Goal: Task Accomplishment & Management: Manage account settings

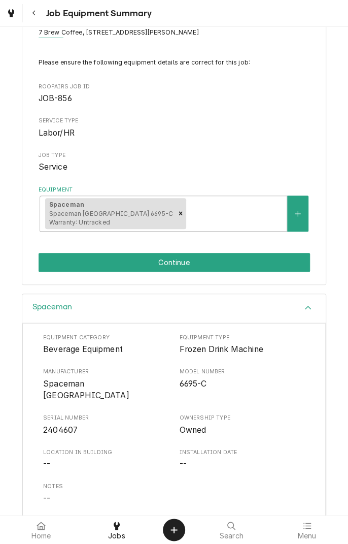
scroll to position [76, 0]
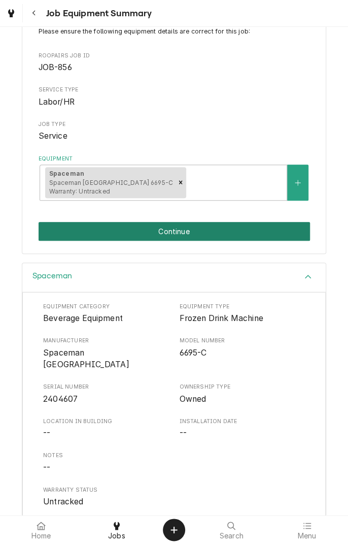
click at [212, 232] on button "Continue" at bounding box center [175, 231] width 272 height 19
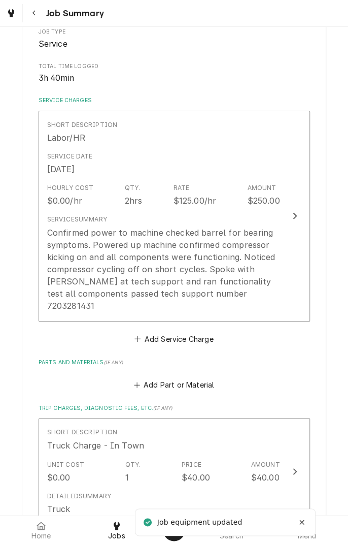
scroll to position [179, 0]
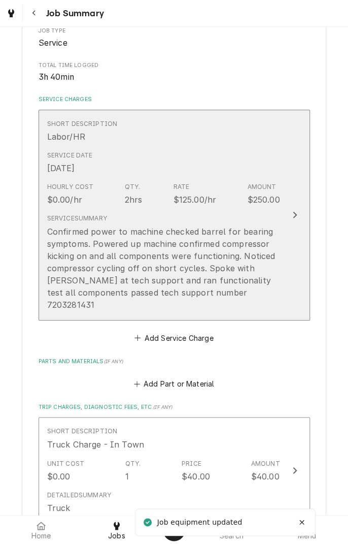
click at [238, 255] on div "Confirmed power to machine checked barrel for bearing symptoms. Powered up mach…" at bounding box center [163, 268] width 233 height 85
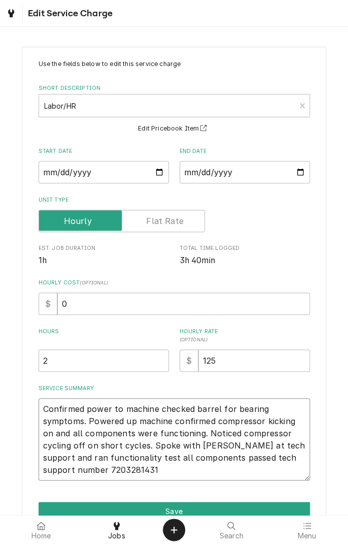
click at [103, 474] on textarea "Confirmed power to machine checked barrel for bearing symptoms. Powered up mach…" at bounding box center [175, 439] width 272 height 82
type textarea "x"
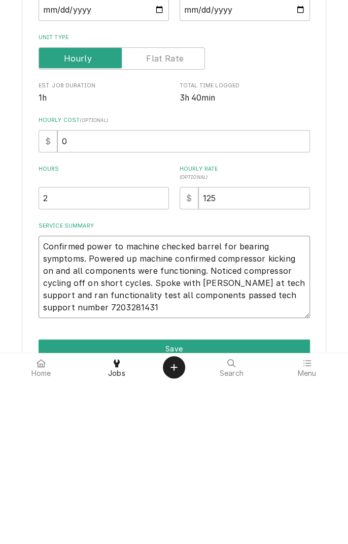
type textarea "Confirmed power to machine checked barrel for bearing symptoms. Powered up mach…"
type textarea "x"
type textarea "Confirmed power to machine checked barrel for bearing symptoms. Powered up mach…"
type textarea "x"
type textarea "Confirmed power to machine checked barrel for bearing symptoms. Powered up mach…"
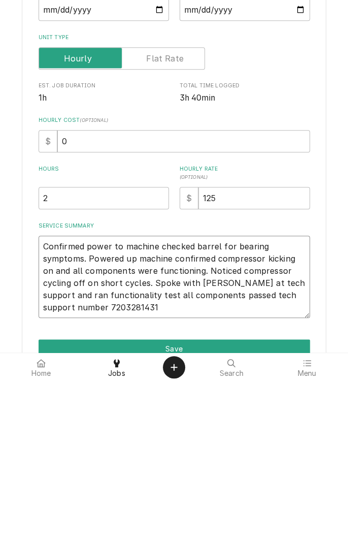
type textarea "x"
type textarea "Confirmed power to machine checked barrel for bearing symptoms. Powered up mach…"
type textarea "x"
type textarea "Confirmed power to machine checked barrel for bearing symptoms. Powered up mach…"
type textarea "x"
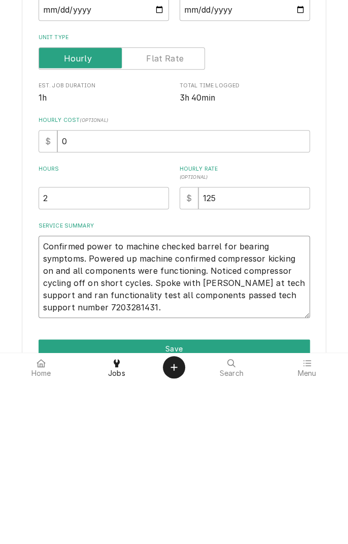
type textarea "Confirmed power to machine checked barrel for bearing symptoms. Powered up mach…"
type textarea "x"
type textarea "Confirmed power to machine checked barrel for bearing symptoms. Powered up mach…"
type textarea "x"
type textarea "Confirmed power to machine checked barrel for bearing symptoms. Powered up mach…"
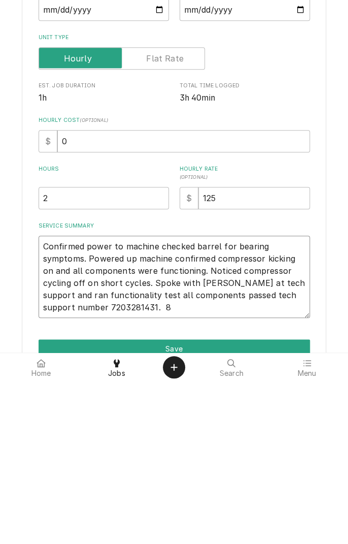
type textarea "x"
type textarea "Confirmed power to machine checked barrel for bearing symptoms. Powered up mach…"
type textarea "x"
type textarea "Confirmed power to machine checked barrel for bearing symptoms. Powered up mach…"
type textarea "x"
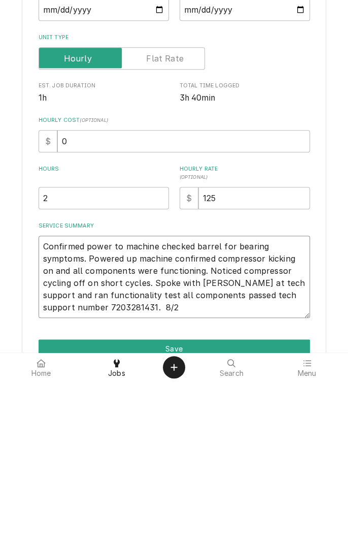
type textarea "Confirmed power to machine checked barrel for bearing symptoms. Powered up mach…"
type textarea "x"
type textarea "Confirmed power to machine checked barrel for bearing symptoms. Powered up mach…"
type textarea "x"
type textarea "Confirmed power to machine checked barrel for bearing symptoms. Powered up mach…"
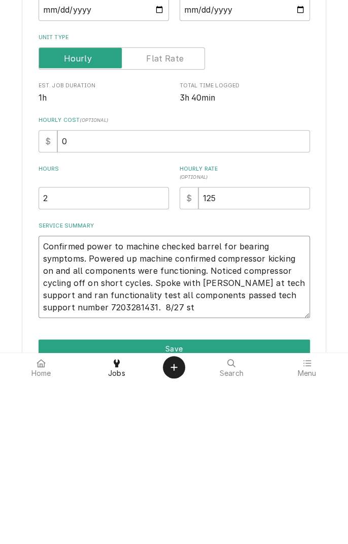
type textarea "x"
type textarea "Confirmed power to machine checked barrel for bearing symptoms. Powered up mach…"
type textarea "x"
type textarea "Confirmed power to machine checked barrel for bearing symptoms. Powered up mach…"
type textarea "x"
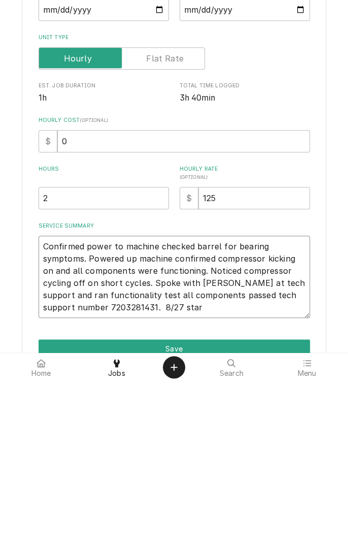
type textarea "Confirmed power to machine checked barrel for bearing symptoms. Powered up mach…"
type textarea "x"
type textarea "Confirmed power to machine checked barrel for bearing symptoms. Powered up mach…"
type textarea "x"
type textarea "Confirmed power to machine checked barrel for bearing symptoms. Powered up mach…"
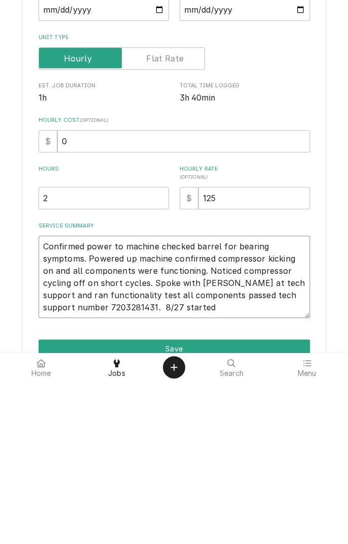
type textarea "x"
type textarea "Confirmed power to machine checked barrel for bearing symptoms. Powered up mach…"
type textarea "x"
type textarea "Confirmed power to machine checked barrel for bearing symptoms. Powered up mach…"
type textarea "x"
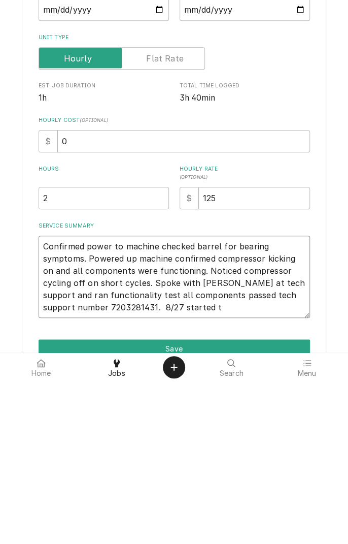
type textarea "Confirmed power to machine checked barrel for bearing symptoms. Powered up mach…"
type textarea "x"
type textarea "Confirmed power to machine checked barrel for bearing symptoms. Powered up mach…"
type textarea "x"
type textarea "Confirmed power to machine checked barrel for bearing symptoms. Powered up mach…"
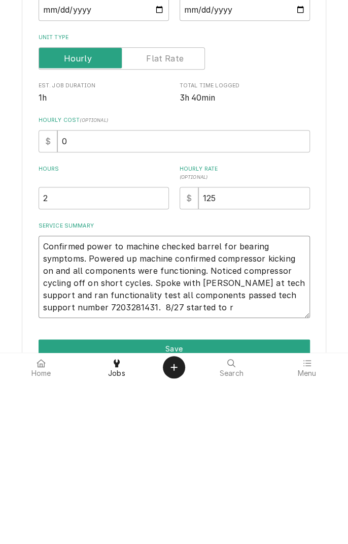
type textarea "x"
type textarea "Confirmed power to machine checked barrel for bearing symptoms. Powered up mach…"
type textarea "x"
type textarea "Confirmed power to machine checked barrel for bearing symptoms. Powered up mach…"
type textarea "x"
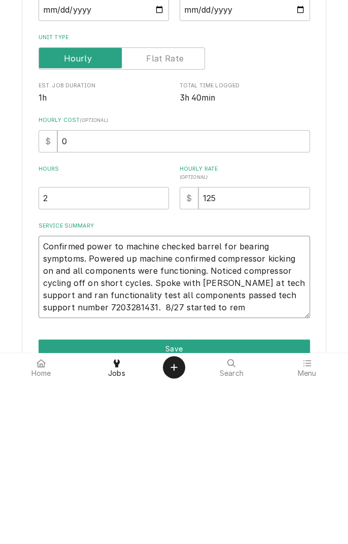
type textarea "Confirmed power to machine checked barrel for bearing symptoms. Powered up mach…"
type textarea "x"
type textarea "Confirmed power to machine checked barrel for bearing symptoms. Powered up mach…"
type textarea "x"
type textarea "Confirmed power to machine checked barrel for bearing symptoms. Powered up mach…"
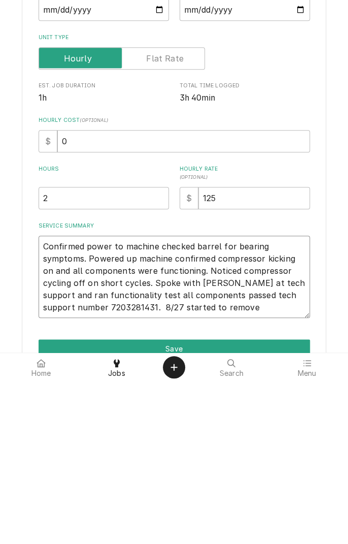
type textarea "x"
type textarea "Confirmed power to machine checked barrel for bearing symptoms. Powered up mach…"
type textarea "x"
type textarea "Confirmed power to machine checked barrel for bearing symptoms. Powered up mach…"
type textarea "x"
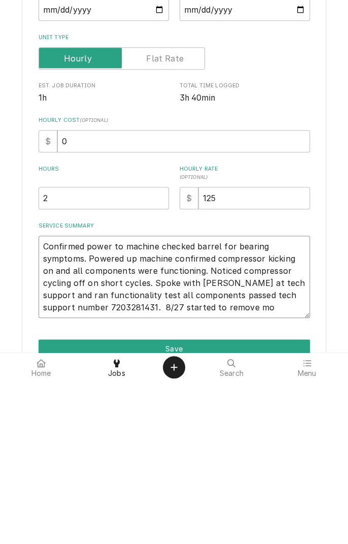
type textarea "Confirmed power to machine checked barrel for bearing symptoms. Powered up mach…"
type textarea "x"
type textarea "Confirmed power to machine checked barrel for bearing symptoms. Powered up mach…"
type textarea "x"
type textarea "Confirmed power to machine checked barrel for bearing symptoms. Powered up mach…"
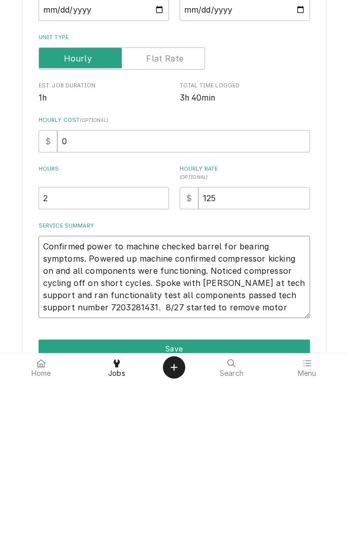
type textarea "x"
type textarea "Confirmed power to machine checked barrel for bearing symptoms. Powered up mach…"
type textarea "x"
type textarea "Confirmed power to machine checked barrel for bearing symptoms. Powered up mach…"
type textarea "x"
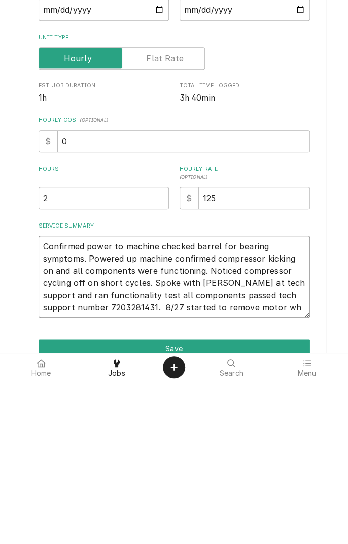
type textarea "Confirmed power to machine checked barrel for bearing symptoms. Powered up mach…"
type textarea "x"
type textarea "Confirmed power to machine checked barrel for bearing symptoms. Powered up mach…"
type textarea "x"
type textarea "Confirmed power to machine checked barrel for bearing symptoms. Powered up mach…"
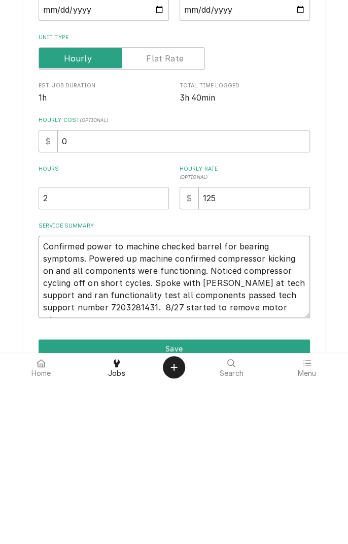
type textarea "x"
type textarea "Confirmed power to machine checked barrel for bearing symptoms. Powered up mach…"
type textarea "x"
type textarea "Confirmed power to machine checked barrel for bearing symptoms. Powered up mach…"
type textarea "x"
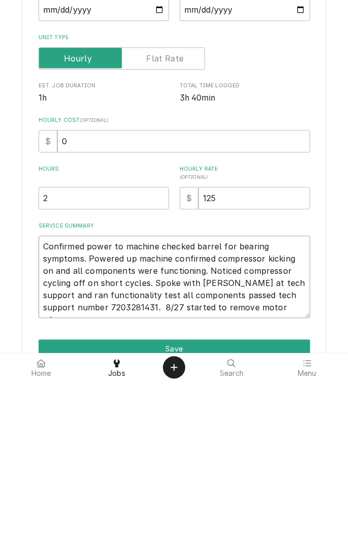
type textarea "Confirmed power to machine checked barrel for bearing symptoms. Powered up mach…"
type textarea "x"
type textarea "Confirmed power to machine checked barrel for bearing symptoms. Powered up mach…"
type textarea "x"
type textarea "Confirmed power to machine checked barrel for bearing symptoms. Powered up mach…"
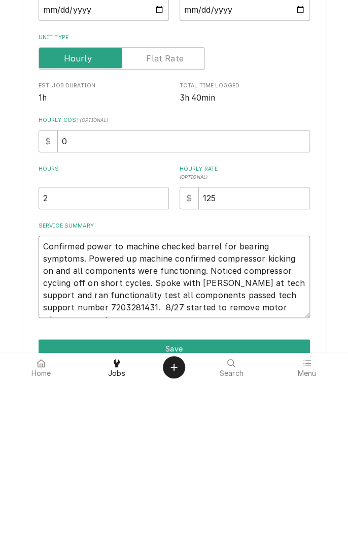
type textarea "x"
type textarea "Confirmed power to machine checked barrel for bearing symptoms. Powered up mach…"
type textarea "x"
type textarea "Confirmed power to machine checked barrel for bearing symptoms. Powered up mach…"
type textarea "x"
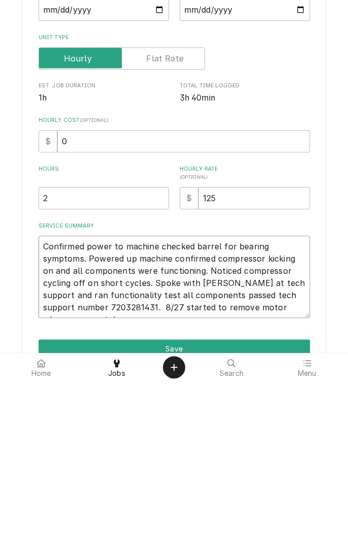
type textarea "Confirmed power to machine checked barrel for bearing symptoms. Powered up mach…"
type textarea "x"
type textarea "Confirmed power to machine checked barrel for bearing symptoms. Powered up mach…"
type textarea "x"
type textarea "Confirmed power to machine checked barrel for bearing symptoms. Powered up mach…"
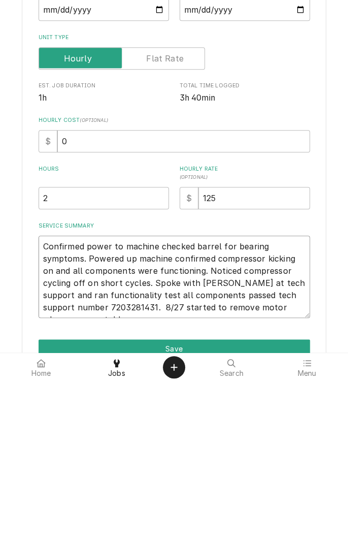
type textarea "x"
type textarea "Confirmed power to machine checked barrel for bearing symptoms. Powered up mach…"
type textarea "x"
type textarea "Confirmed power to machine checked barrel for bearing symptoms. Powered up mach…"
type textarea "x"
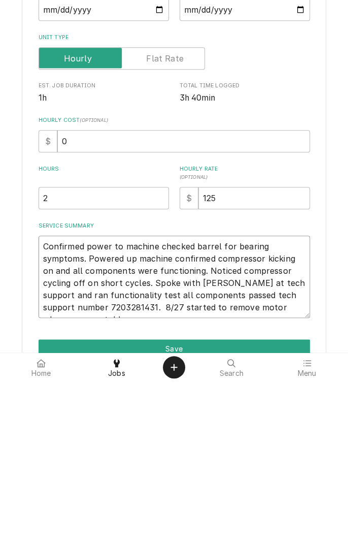
type textarea "Confirmed power to machine checked barrel for bearing symptoms. Powered up mach…"
type textarea "x"
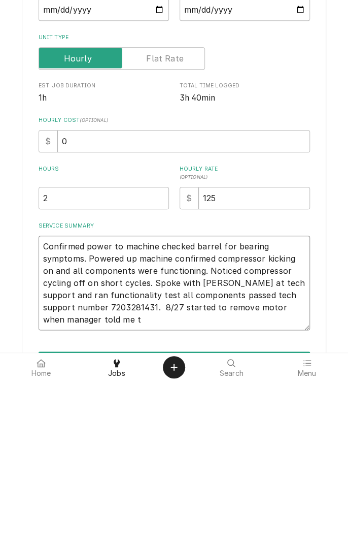
type textarea "Confirmed power to machine checked barrel for bearing symptoms. Powered up mach…"
type textarea "x"
type textarea "Confirmed power to machine checked barrel for bearing symptoms. Powered up mach…"
type textarea "x"
type textarea "Confirmed power to machine checked barrel for bearing symptoms. Powered up mach…"
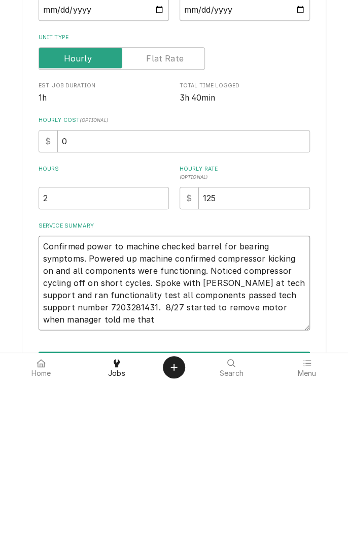
type textarea "x"
type textarea "Confirmed power to machine checked barrel for bearing symptoms. Powered up mach…"
type textarea "x"
type textarea "Confirmed power to machine checked barrel for bearing symptoms. Powered up mach…"
type textarea "x"
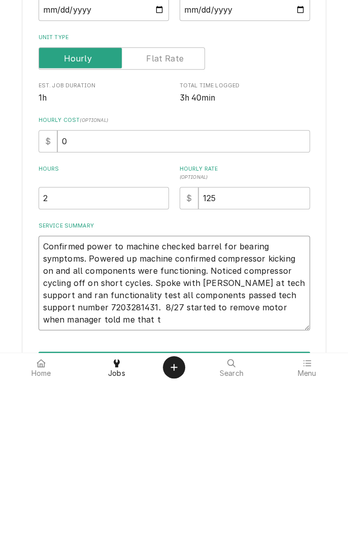
type textarea "Confirmed power to machine checked barrel for bearing symptoms. Powered up mach…"
type textarea "x"
type textarea "Confirmed power to machine checked barrel for bearing symptoms. Powered up mach…"
type textarea "x"
type textarea "Confirmed power to machine checked barrel for bearing symptoms. Powered up mach…"
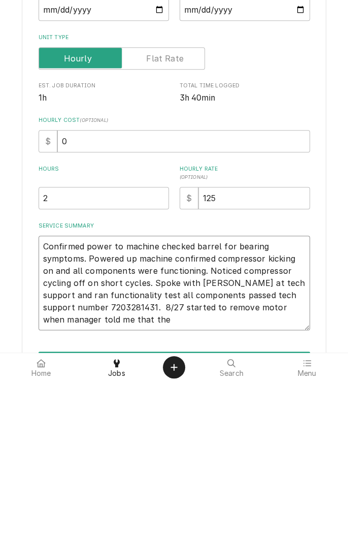
type textarea "x"
type textarea "Confirmed power to machine checked barrel for bearing symptoms. Powered up mach…"
type textarea "x"
type textarea "Confirmed power to machine checked barrel for bearing symptoms. Powered up mach…"
type textarea "x"
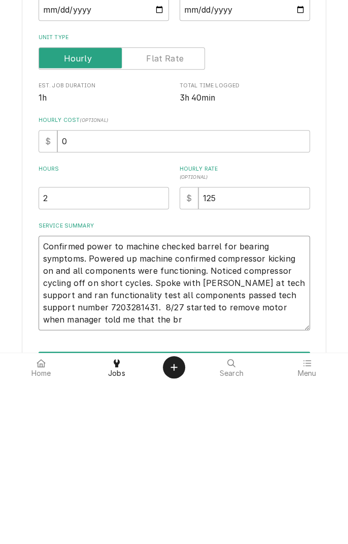
type textarea "Confirmed power to machine checked barrel for bearing symptoms. Powered up mach…"
type textarea "x"
type textarea "Confirmed power to machine checked barrel for bearing symptoms. Powered up mach…"
type textarea "x"
type textarea "Confirmed power to machine checked barrel for bearing symptoms. Powered up mach…"
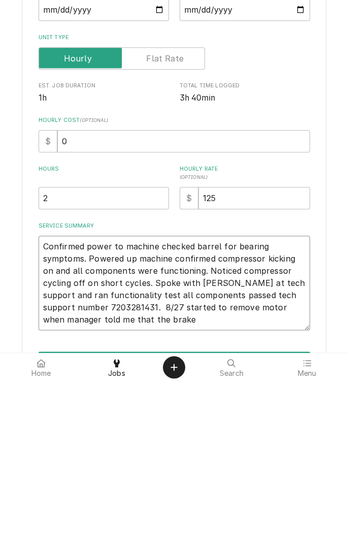
type textarea "x"
type textarea "Confirmed power to machine checked barrel for bearing symptoms. Powered up mach…"
type textarea "x"
type textarea "Confirmed power to machine checked barrel for bearing symptoms. Powered up mach…"
type textarea "x"
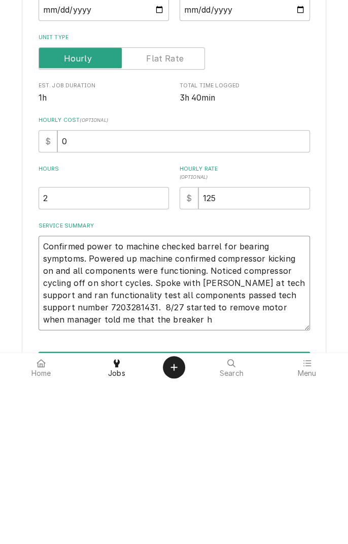
type textarea "Confirmed power to machine checked barrel for bearing symptoms. Powered up mach…"
type textarea "x"
type textarea "Confirmed power to machine checked barrel for bearing symptoms. Powered up mach…"
type textarea "x"
type textarea "Confirmed power to machine checked barrel for bearing symptoms. Powered up mach…"
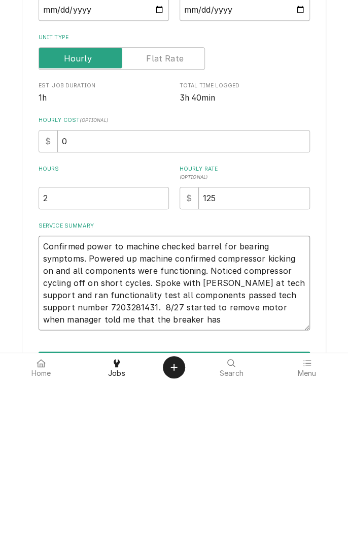
type textarea "x"
type textarea "Confirmed power to machine checked barrel for bearing symptoms. Powered up mach…"
type textarea "x"
type textarea "Confirmed power to machine checked barrel for bearing symptoms. Powered up mach…"
type textarea "x"
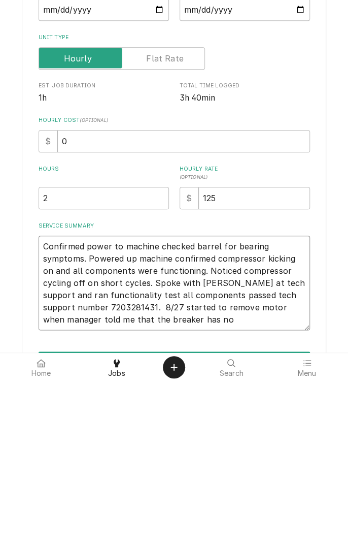
type textarea "Confirmed power to machine checked barrel for bearing symptoms. Powered up mach…"
type textarea "x"
type textarea "Confirmed power to machine checked barrel for bearing symptoms. Powered up mach…"
type textarea "x"
type textarea "Confirmed power to machine checked barrel for bearing symptoms. Powered up mach…"
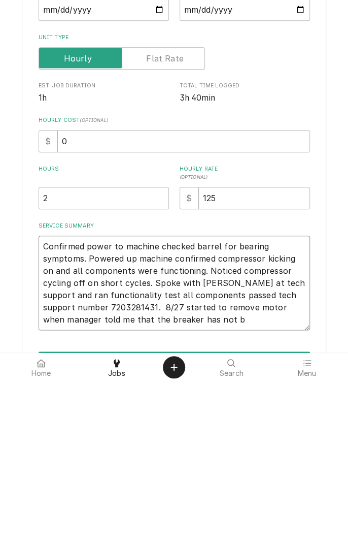
type textarea "x"
type textarea "Confirmed power to machine checked barrel for bearing symptoms. Powered up mach…"
type textarea "x"
type textarea "Confirmed power to machine checked barrel for bearing symptoms. Powered up mach…"
type textarea "x"
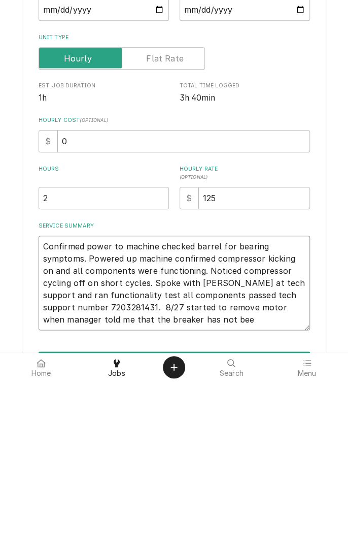
type textarea "Confirmed power to machine checked barrel for bearing symptoms. Powered up mach…"
type textarea "x"
type textarea "Confirmed power to machine checked barrel for bearing symptoms. Powered up mach…"
type textarea "x"
type textarea "Confirmed power to machine checked barrel for bearing symptoms. Powered up mach…"
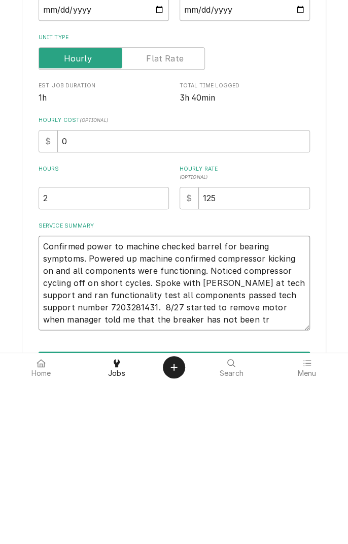
type textarea "x"
type textarea "Confirmed power to machine checked barrel for bearing symptoms. Powered up mach…"
type textarea "x"
type textarea "Confirmed power to machine checked barrel for bearing symptoms. Powered up mach…"
type textarea "x"
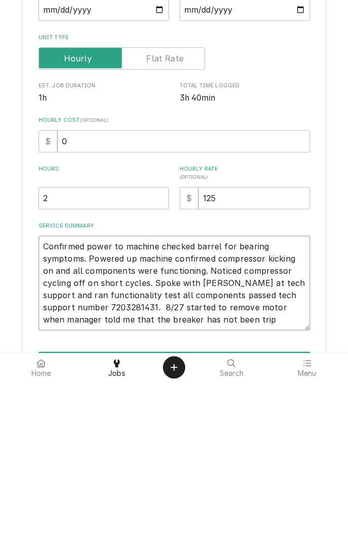
type textarea "Confirmed power to machine checked barrel for bearing symptoms. Powered up mach…"
type textarea "x"
type textarea "Confirmed power to machine checked barrel for bearing symptoms. Powered up mach…"
type textarea "x"
type textarea "Confirmed power to machine checked barrel for bearing symptoms. Powered up mach…"
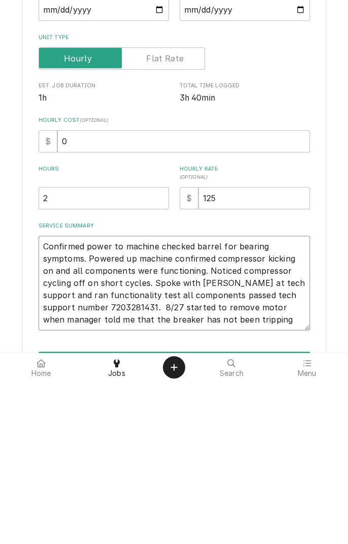
type textarea "x"
type textarea "Confirmed power to machine checked barrel for bearing symptoms. Powered up mach…"
type textarea "x"
type textarea "Confirmed power to machine checked barrel for bearing symptoms. Powered up mach…"
type textarea "x"
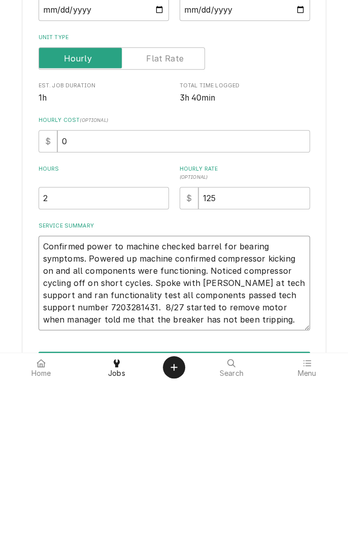
type textarea "Confirmed power to machine checked barrel for bearing symptoms. Powered up mach…"
type textarea "x"
type textarea "Confirmed power to machine checked barrel for bearing symptoms. Powered up mach…"
type textarea "x"
type textarea "Confirmed power to machine checked barrel for bearing symptoms. Powered up mach…"
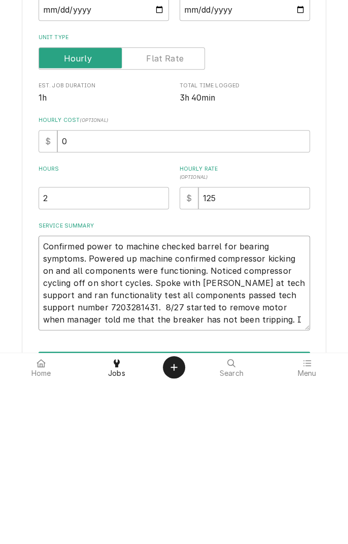
type textarea "x"
type textarea "Confirmed power to machine checked barrel for bearing symptoms. Powered up mach…"
type textarea "x"
type textarea "Confirmed power to machine checked barrel for bearing symptoms. Powered up mach…"
type textarea "x"
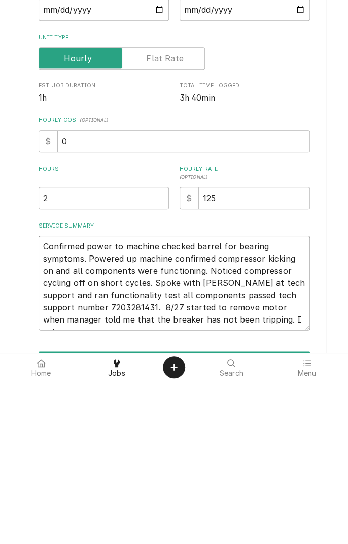
type textarea "Confirmed power to machine checked barrel for bearing symptoms. Powered up mach…"
type textarea "x"
type textarea "Confirmed power to machine checked barrel for bearing symptoms. Powered up mach…"
type textarea "x"
type textarea "Confirmed power to machine checked barrel for bearing symptoms. Powered up mach…"
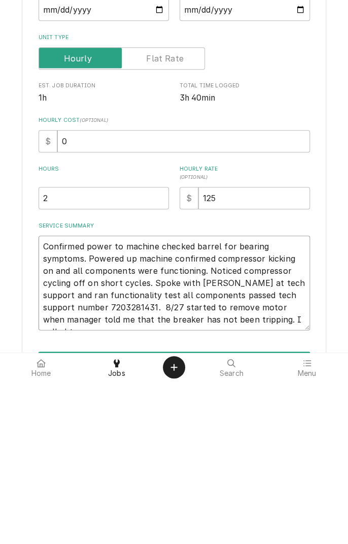
type textarea "x"
type textarea "Confirmed power to machine checked barrel for bearing symptoms. Powered up mach…"
type textarea "x"
type textarea "Confirmed power to machine checked barrel for bearing symptoms. Powered up mach…"
type textarea "x"
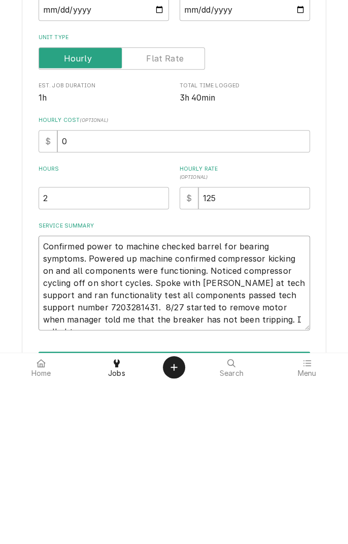
type textarea "Confirmed power to machine checked barrel for bearing symptoms. Powered up mach…"
type textarea "x"
type textarea "Confirmed power to machine checked barrel for bearing symptoms. Powered up mach…"
type textarea "x"
type textarea "Confirmed power to machine checked barrel for bearing symptoms. Powered up mach…"
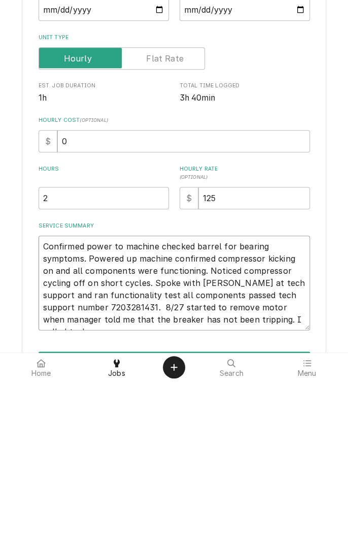
type textarea "x"
type textarea "Confirmed power to machine checked barrel for bearing symptoms. Powered up mach…"
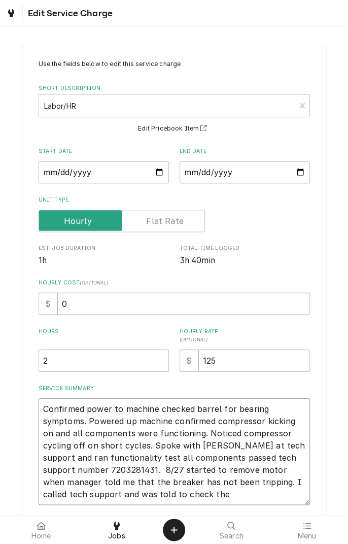
click at [160, 494] on textarea "Confirmed power to machine checked barrel for bearing symptoms. Powered up mach…" at bounding box center [175, 451] width 272 height 107
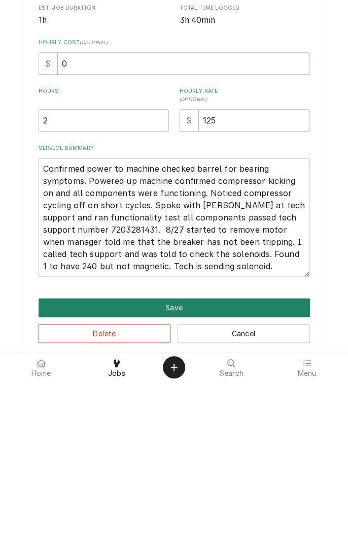
click at [212, 463] on button "Save" at bounding box center [175, 470] width 272 height 19
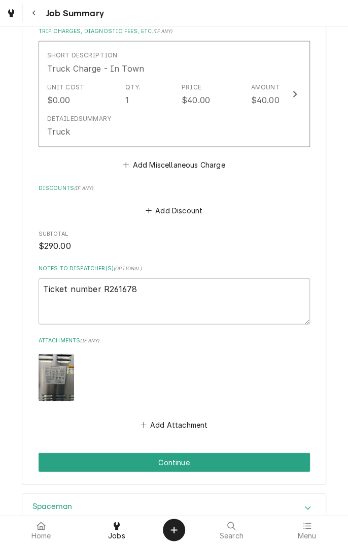
scroll to position [665, 0]
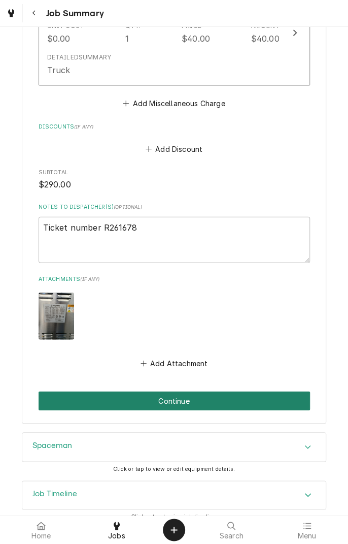
click at [233, 392] on button "Continue" at bounding box center [175, 401] width 272 height 19
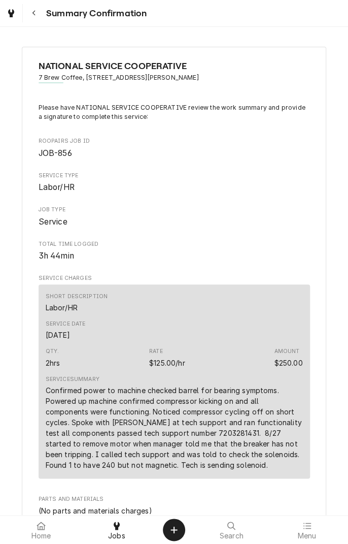
click at [36, 14] on icon "Navigate back" at bounding box center [34, 13] width 5 height 7
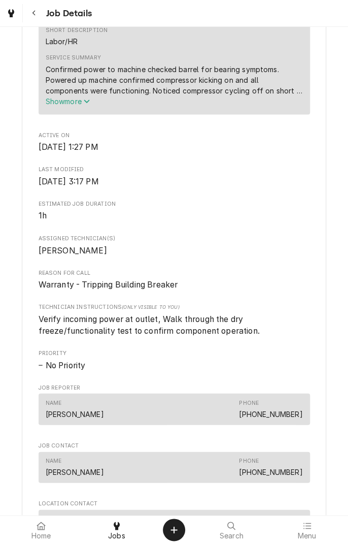
scroll to position [400, 0]
click at [80, 106] on span "Show more" at bounding box center [68, 102] width 45 height 9
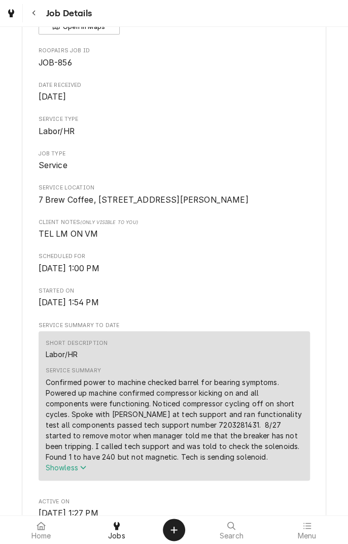
scroll to position [0, 0]
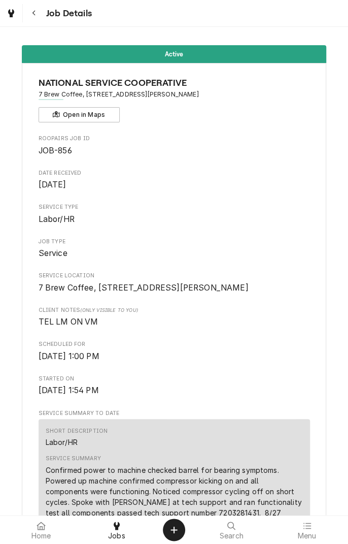
click at [13, 13] on icon "Dynamic Content Wrapper" at bounding box center [11, 13] width 6 height 8
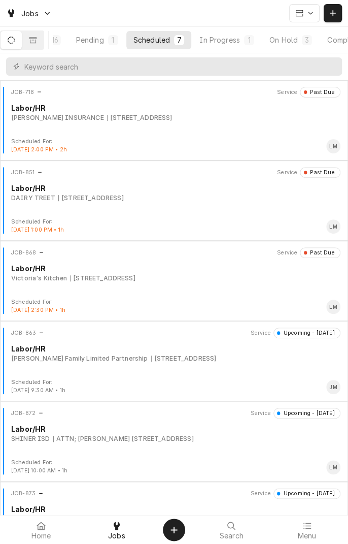
scroll to position [0, 94]
click at [182, 39] on div "In Progress" at bounding box center [174, 40] width 41 height 11
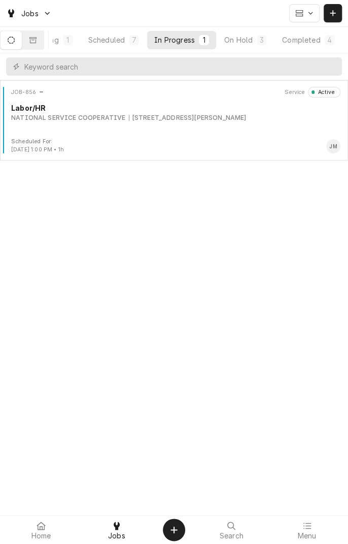
click at [212, 119] on div "6410 N Navarro St, Victoria, TX 77904" at bounding box center [188, 117] width 118 height 9
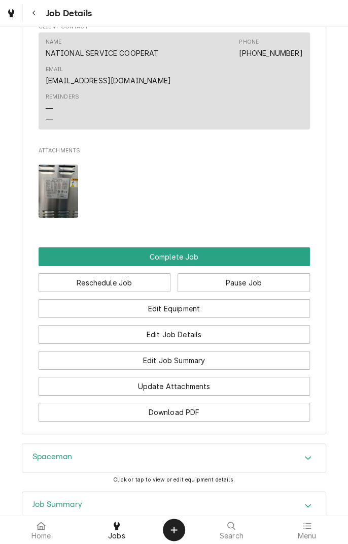
scroll to position [975, 0]
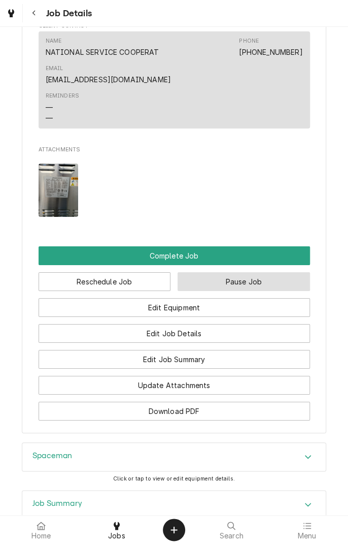
click at [258, 291] on button "Pause Job" at bounding box center [244, 281] width 133 height 19
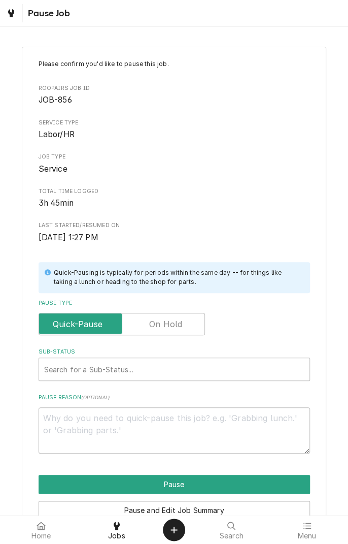
click at [172, 327] on label "Pause Type" at bounding box center [122, 324] width 167 height 22
click at [172, 327] on input "Pause Type" at bounding box center [121, 324] width 157 height 22
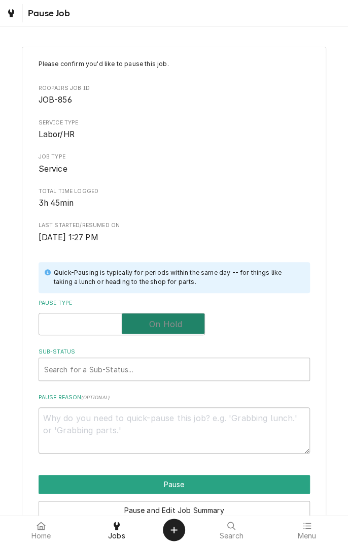
checkbox input "true"
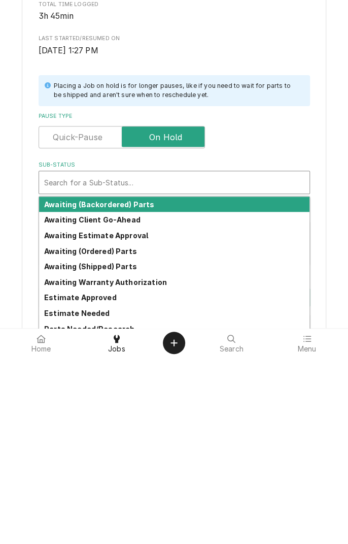
click at [128, 437] on strong "Awaiting (Ordered) Parts" at bounding box center [90, 438] width 93 height 9
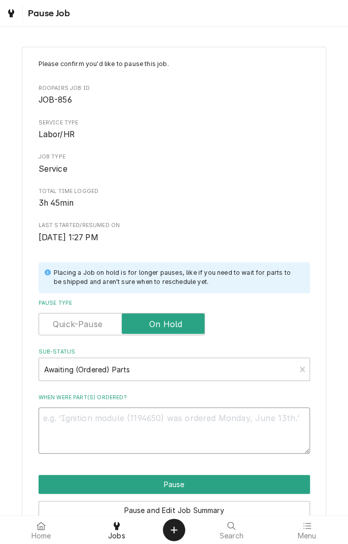
click at [140, 418] on textarea "When were part(s) ordered?" at bounding box center [175, 430] width 272 height 46
type textarea "x"
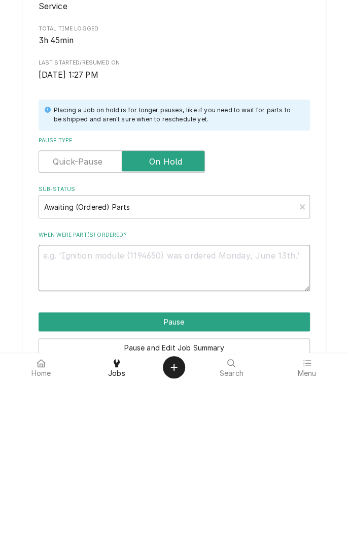
type textarea "T"
type textarea "x"
type textarea "Te"
type textarea "x"
type textarea "Tec"
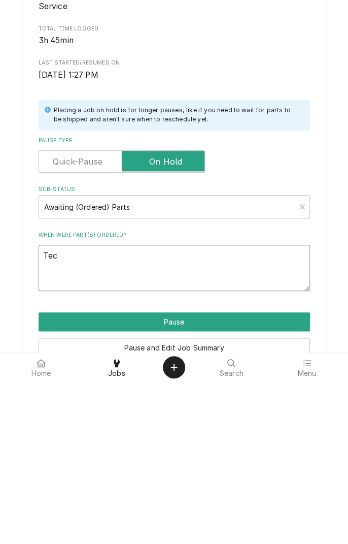
type textarea "x"
type textarea "Tech"
type textarea "x"
type textarea "Tech"
type textarea "x"
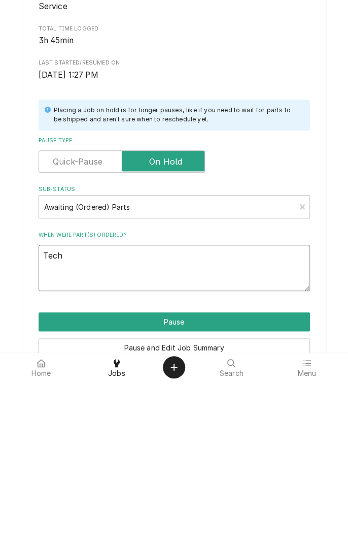
type textarea "Tech s"
type textarea "x"
type textarea "Tech se"
type textarea "x"
type textarea "Tech sen"
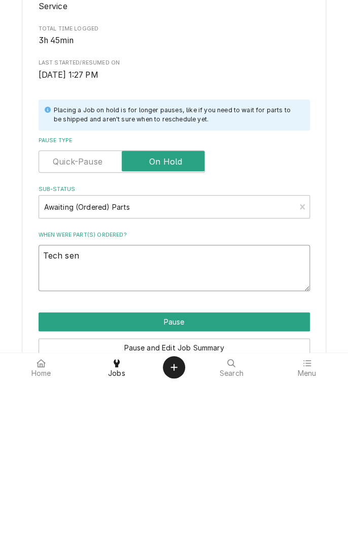
type textarea "x"
type textarea "Tech sending"
type textarea "x"
type textarea "Tech sending s"
type textarea "x"
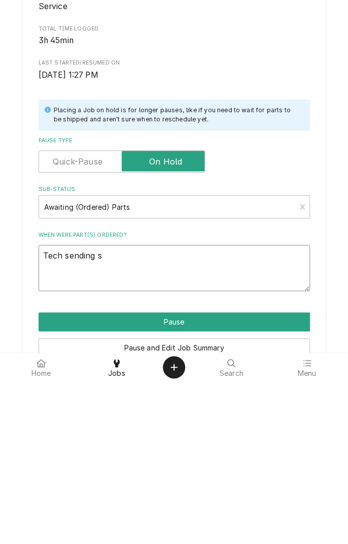
type textarea "Tech sending so"
type textarea "x"
type textarea "Tech sending sol"
type textarea "x"
type textarea "Tech sending solenoid"
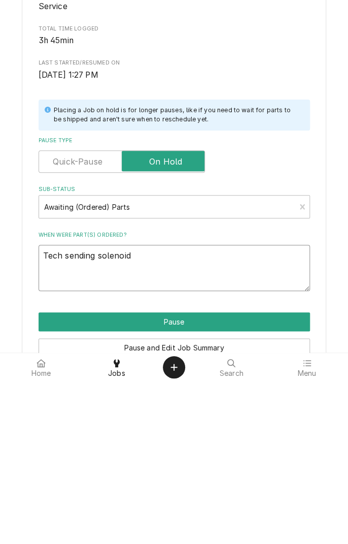
type textarea "x"
type textarea "Tech sending solenoid"
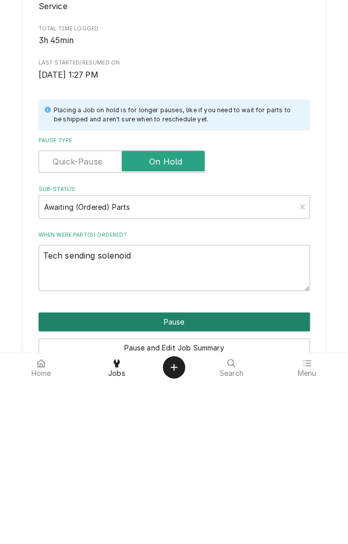
click at [205, 476] on button "Pause" at bounding box center [175, 484] width 272 height 19
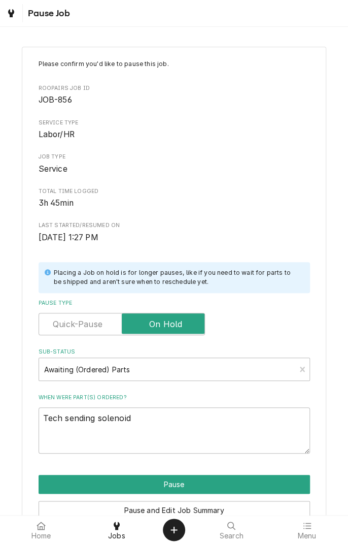
type textarea "x"
